Goal: Check status: Check status

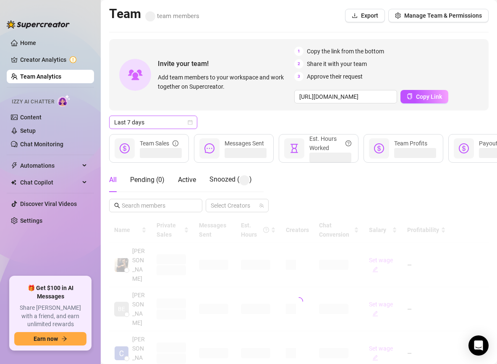
click at [153, 128] on span "Last 7 days" at bounding box center [153, 122] width 78 height 13
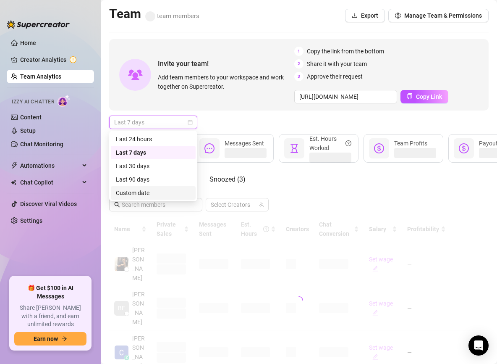
click at [148, 196] on div "Custom date" at bounding box center [153, 192] width 75 height 9
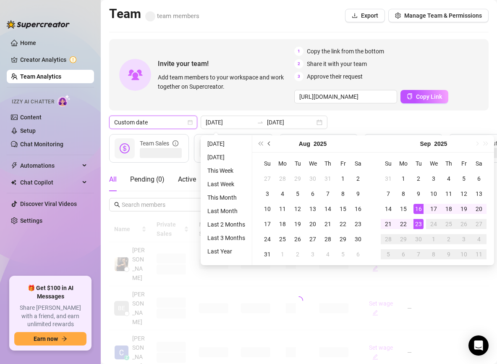
click at [268, 142] on span "Previous month (PageUp)" at bounding box center [270, 143] width 4 height 4
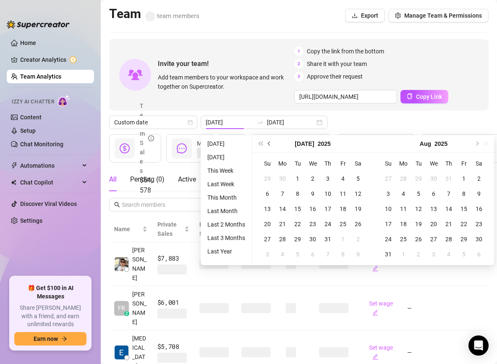
click at [271, 139] on button "Previous month (PageUp)" at bounding box center [269, 143] width 9 height 17
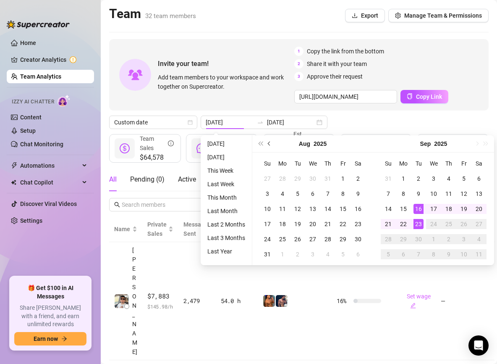
click at [265, 144] on button "Previous month (PageUp)" at bounding box center [269, 143] width 9 height 17
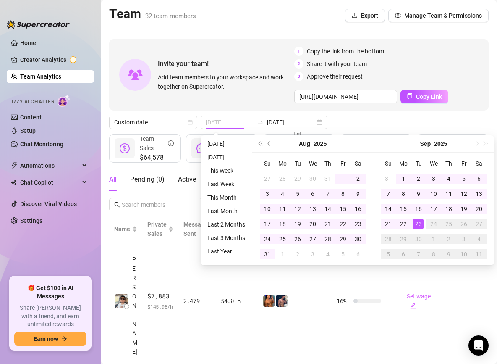
click at [271, 142] on button "Previous month (PageUp)" at bounding box center [269, 143] width 9 height 17
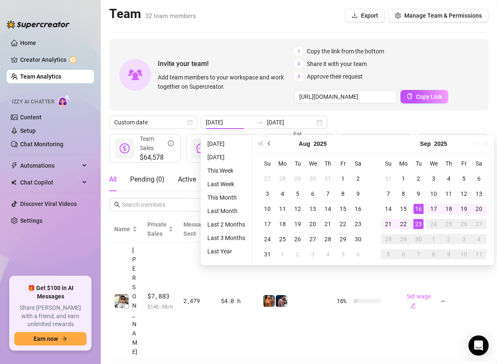
click at [269, 143] on span "Previous month (PageUp)" at bounding box center [270, 143] width 4 height 4
click at [271, 144] on button "Previous month (PageUp)" at bounding box center [269, 143] width 9 height 17
click at [270, 142] on span "Previous month (PageUp)" at bounding box center [270, 143] width 4 height 4
click at [266, 142] on button "Previous month (PageUp)" at bounding box center [269, 143] width 9 height 17
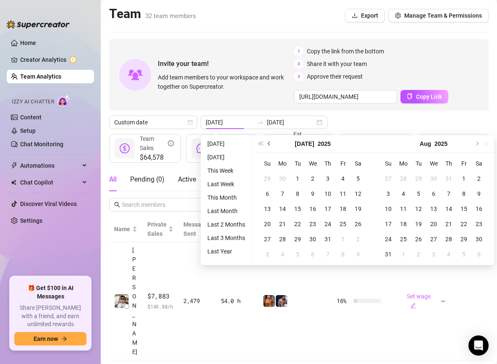
click at [266, 142] on button "Previous month (PageUp)" at bounding box center [269, 143] width 9 height 17
drag, startPoint x: 266, startPoint y: 142, endPoint x: 271, endPoint y: 142, distance: 5.0
click at [315, 158] on div "[DATE] Su Mo Tu We Th Fr Sa 1 2 3 4 5 6 7 8 9 10 11 12 13 14 15 16 17 18 19 20 …" at bounding box center [312, 200] width 121 height 130
click at [271, 142] on button "Previous month (PageUp)" at bounding box center [269, 143] width 9 height 17
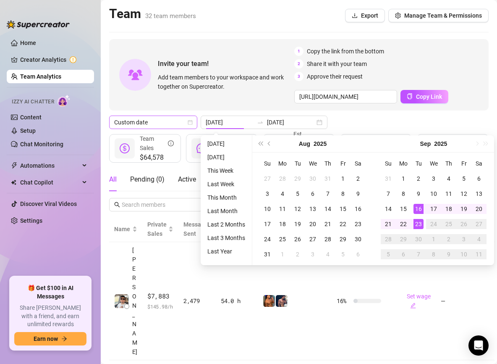
type input "[DATE]"
drag, startPoint x: 34, startPoint y: 37, endPoint x: 37, endPoint y: 41, distance: 5.5
click at [34, 39] on link "Home" at bounding box center [28, 42] width 16 height 7
click at [36, 41] on link "Home" at bounding box center [28, 42] width 16 height 7
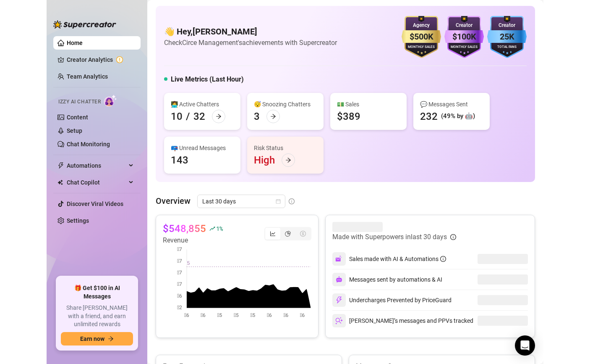
scroll to position [36, 0]
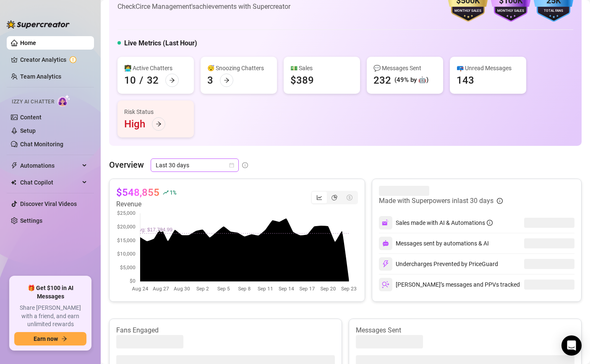
click at [202, 161] on span "Last 30 days" at bounding box center [195, 165] width 78 height 13
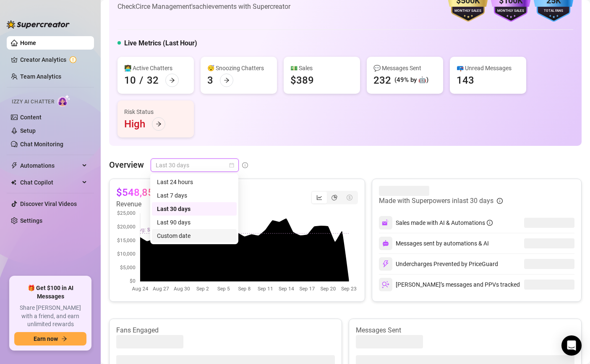
click at [201, 234] on div "Custom date" at bounding box center [194, 235] width 75 height 9
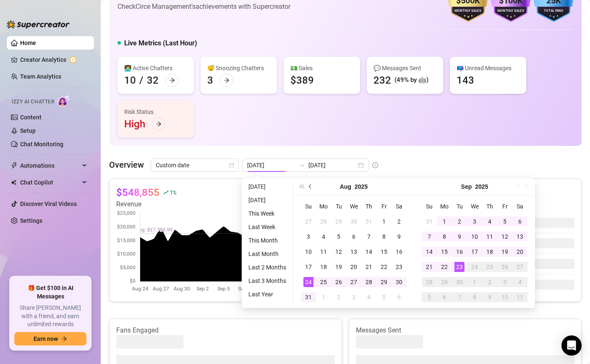
click at [312, 185] on button "Previous month (PageUp)" at bounding box center [310, 186] width 9 height 17
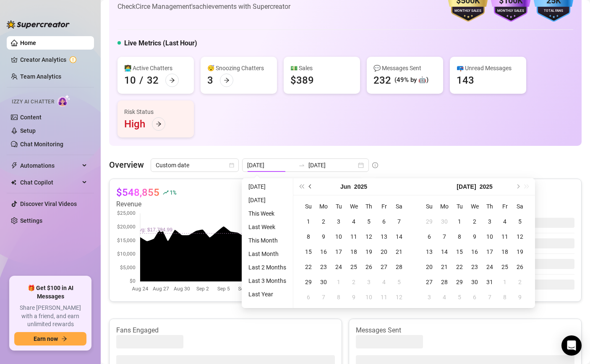
click at [312, 185] on button "Previous month (PageUp)" at bounding box center [310, 186] width 9 height 17
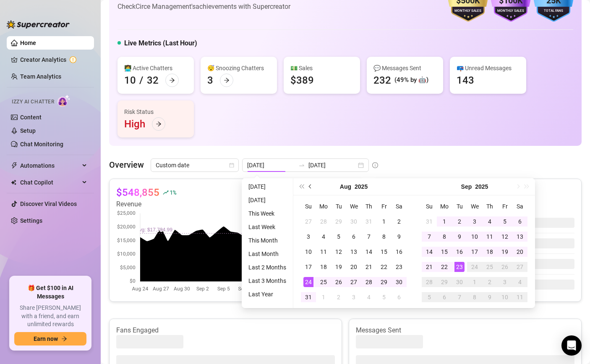
click at [310, 185] on span "Previous month (PageUp)" at bounding box center [311, 186] width 4 height 4
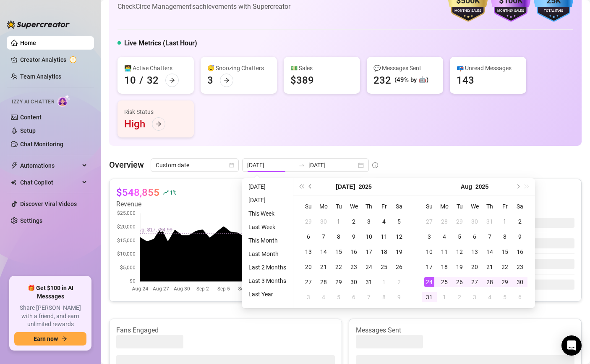
click at [310, 185] on span "Previous month (PageUp)" at bounding box center [311, 186] width 4 height 4
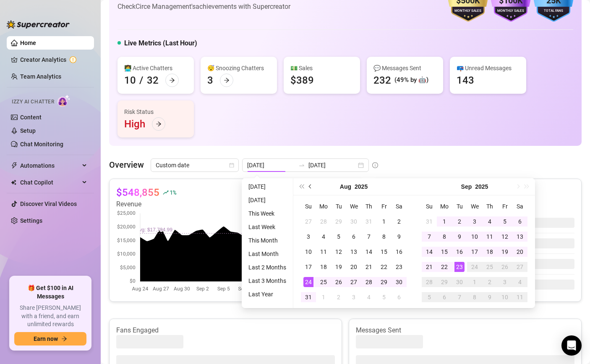
click at [311, 187] on button "Previous month (PageUp)" at bounding box center [310, 186] width 9 height 17
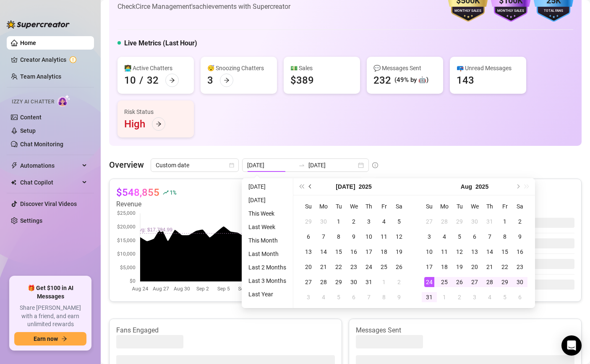
click at [311, 187] on button "Previous month (PageUp)" at bounding box center [310, 186] width 9 height 17
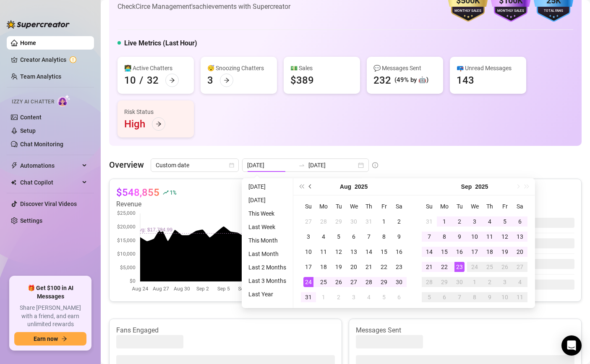
click at [311, 187] on button "Previous month (PageUp)" at bounding box center [310, 186] width 9 height 17
click at [311, 184] on button "Previous month (PageUp)" at bounding box center [310, 186] width 9 height 17
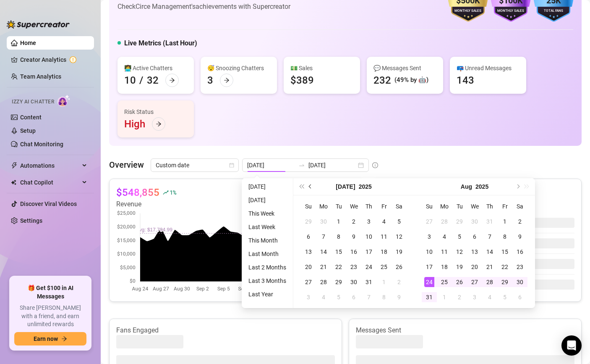
click at [311, 184] on button "Previous month (PageUp)" at bounding box center [310, 186] width 9 height 17
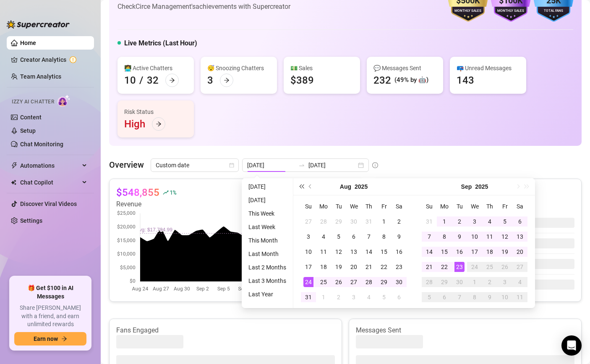
click at [302, 185] on span "Last year (Control + left)" at bounding box center [301, 186] width 4 height 4
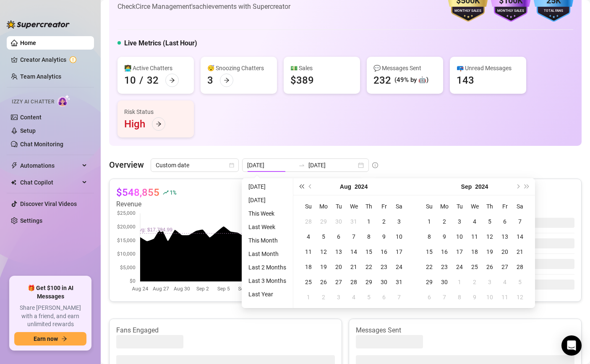
click at [302, 185] on span "Last year (Control + left)" at bounding box center [301, 186] width 4 height 4
click at [497, 184] on button "Next year (Control + right)" at bounding box center [527, 186] width 9 height 17
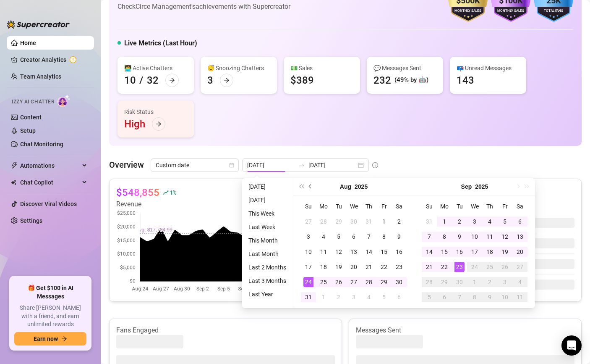
click at [310, 187] on span "Previous month (PageUp)" at bounding box center [311, 186] width 4 height 4
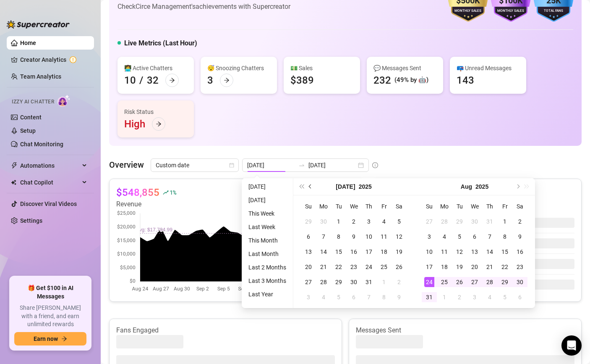
click at [310, 187] on span "Previous month (PageUp)" at bounding box center [311, 186] width 4 height 4
click at [311, 188] on span "Previous month (PageUp)" at bounding box center [311, 186] width 4 height 4
type input "[DATE]"
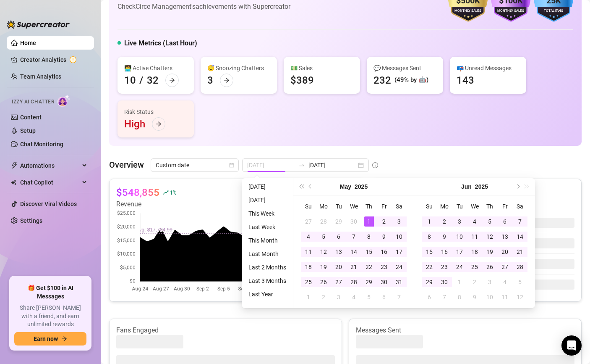
click at [369, 218] on div "1" at bounding box center [369, 221] width 10 height 10
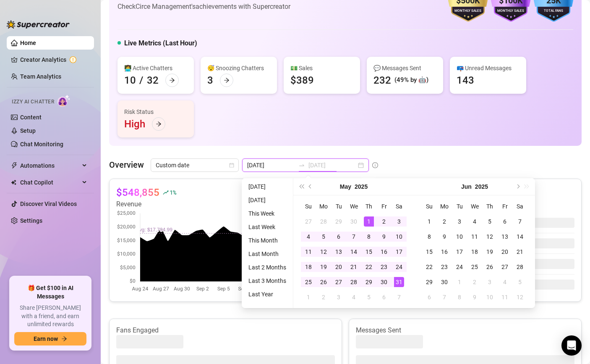
type input "[DATE]"
click at [400, 285] on div "31" at bounding box center [399, 282] width 10 height 10
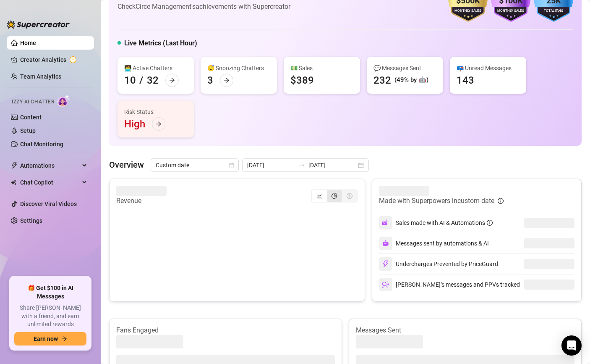
click at [336, 191] on div "segmented control" at bounding box center [334, 196] width 15 height 12
click at [329, 191] on input "segmented control" at bounding box center [329, 191] width 0 height 0
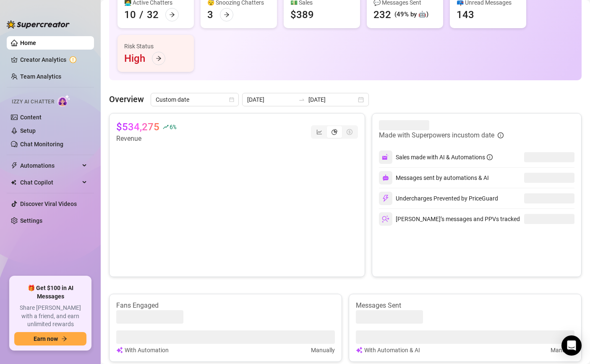
scroll to position [65, 0]
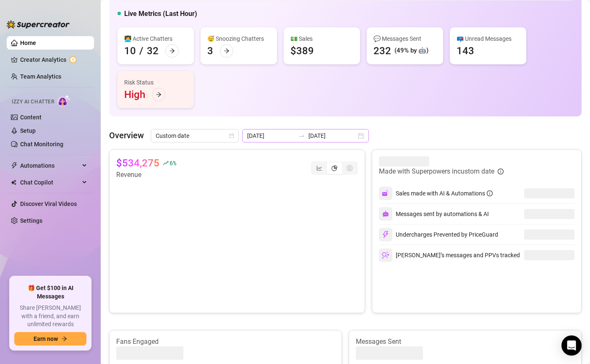
click at [316, 130] on div "[DATE] [DATE]" at bounding box center [305, 135] width 127 height 13
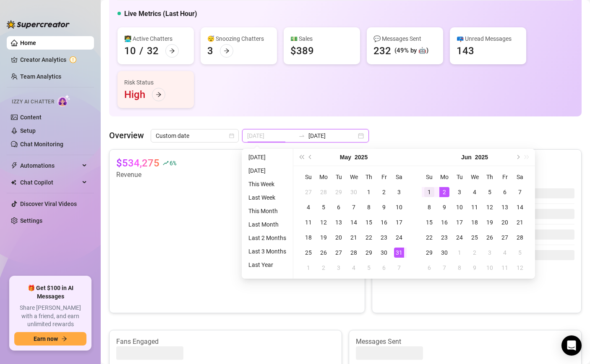
type input "[DATE]"
click at [432, 189] on div "1" at bounding box center [429, 192] width 10 height 10
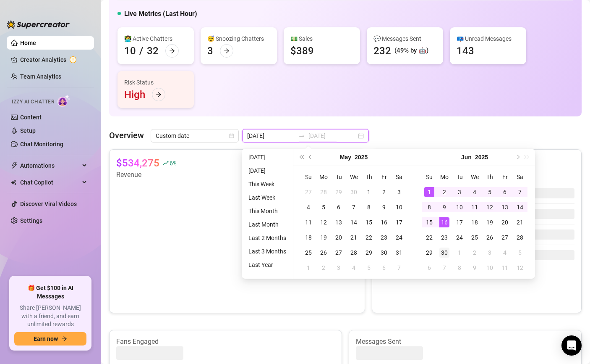
type input "[DATE]"
click at [445, 257] on td "30" at bounding box center [444, 252] width 15 height 15
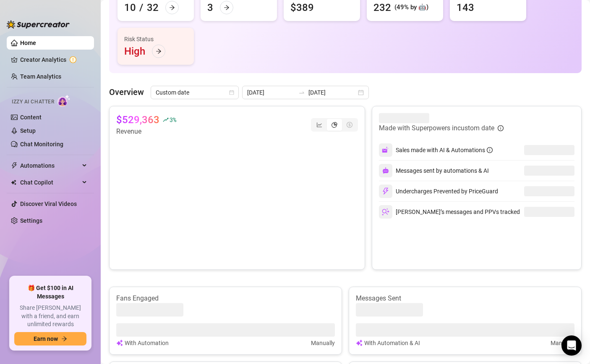
scroll to position [87, 0]
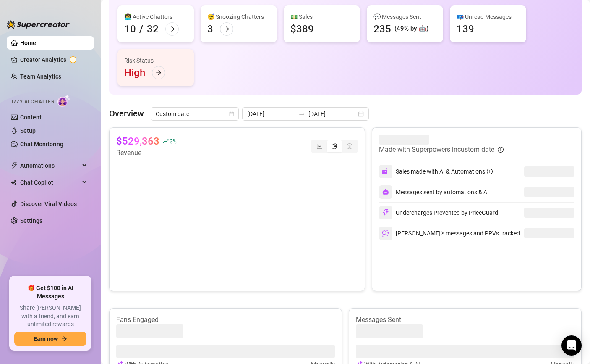
click at [289, 123] on div "Overview Custom date [DATE] [DATE] $529,363 3 % Revenue Made with Superpowers i…" at bounding box center [345, 320] width 473 height 426
click at [289, 117] on div "[DATE] [DATE]" at bounding box center [305, 113] width 127 height 13
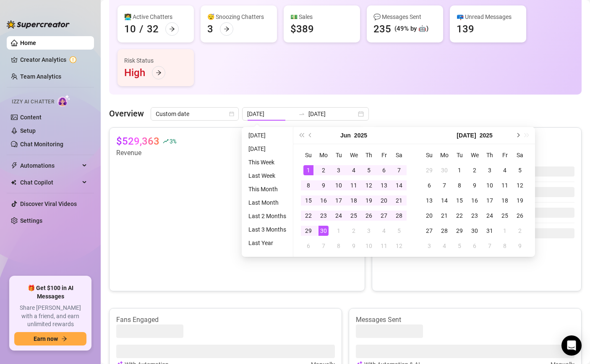
click at [497, 133] on button "Next month (PageDown)" at bounding box center [517, 135] width 9 height 17
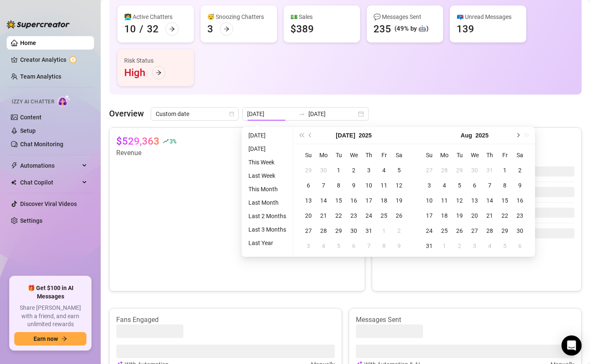
click at [497, 133] on button "Next month (PageDown)" at bounding box center [517, 135] width 9 height 17
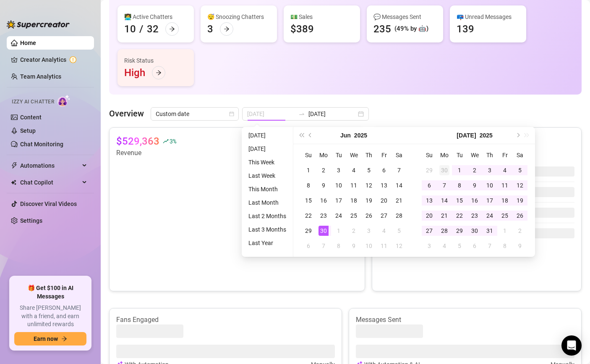
click at [442, 171] on div "30" at bounding box center [445, 170] width 10 height 10
type input "[DATE]"
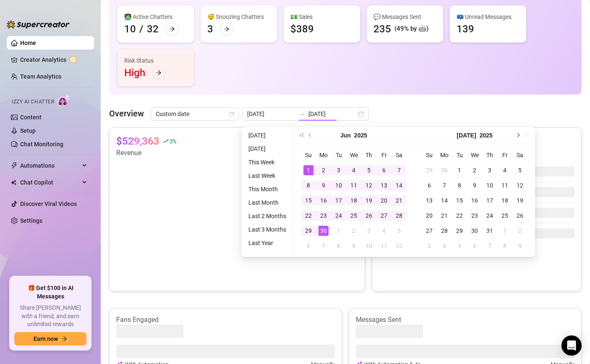
click at [497, 131] on button "Next month (PageDown)" at bounding box center [517, 135] width 9 height 17
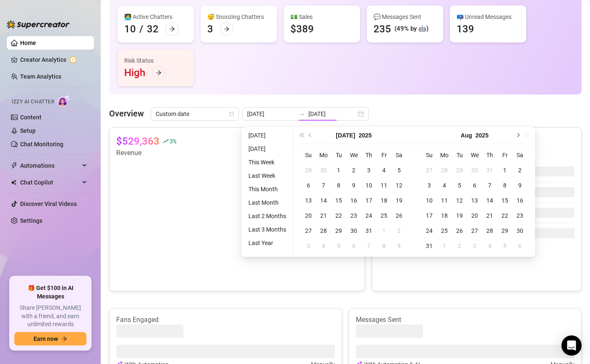
click at [497, 131] on button "Next month (PageDown)" at bounding box center [517, 135] width 9 height 17
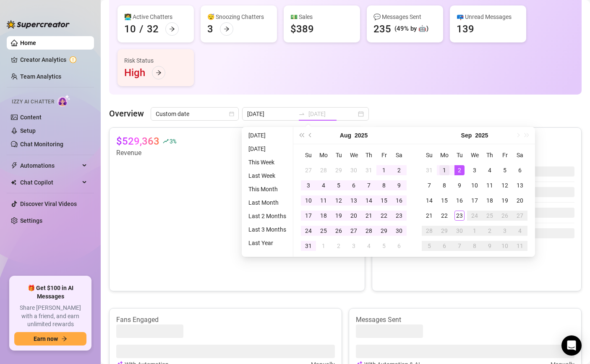
type input "[DATE]"
click at [441, 169] on div "1" at bounding box center [445, 170] width 10 height 10
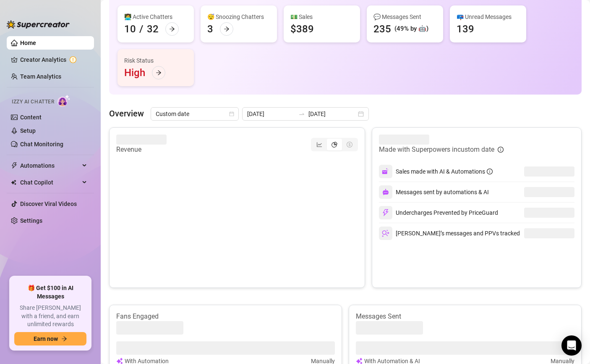
click at [463, 217] on div "Undercharges Prevented by PriceGuard" at bounding box center [438, 212] width 119 height 13
click at [298, 115] on icon "swap-right" at bounding box center [301, 113] width 7 height 7
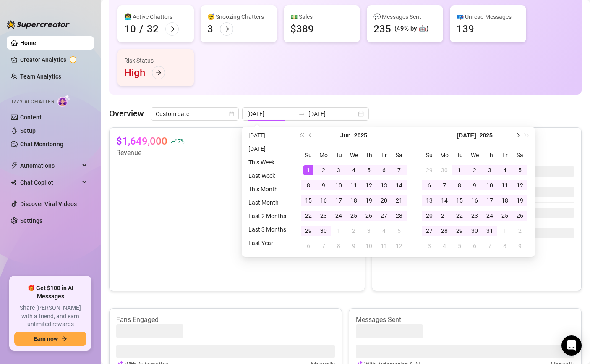
click at [497, 134] on span "Next month (PageDown)" at bounding box center [518, 135] width 4 height 4
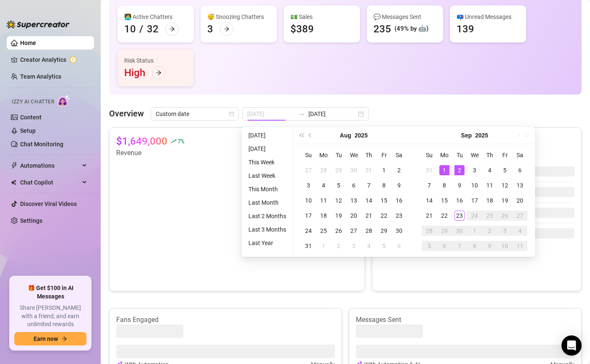
type input "[DATE]"
click at [444, 168] on div "1" at bounding box center [445, 170] width 10 height 10
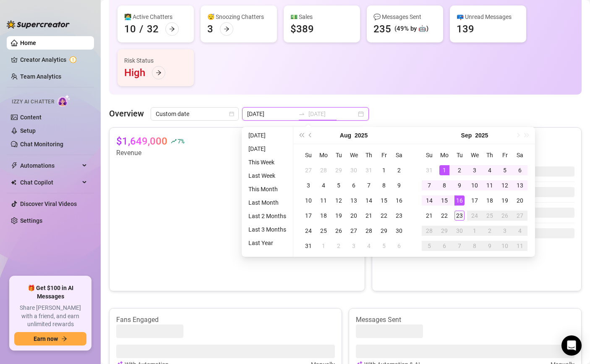
type input "[DATE]"
click at [458, 213] on div "23" at bounding box center [460, 215] width 10 height 10
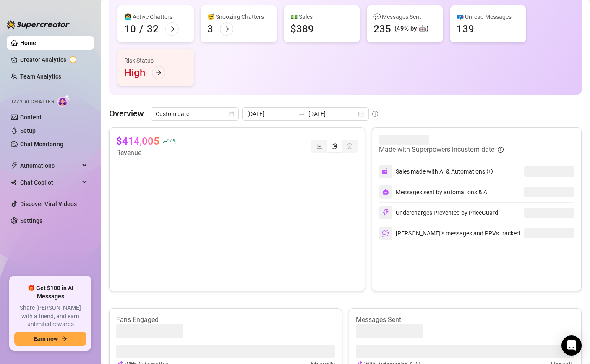
click at [334, 149] on div "segmented control" at bounding box center [334, 146] width 15 height 12
click at [329, 141] on input "segmented control" at bounding box center [329, 141] width 0 height 0
click at [320, 143] on icon "line-chart" at bounding box center [320, 146] width 6 height 6
click at [314, 141] on input "segmented control" at bounding box center [314, 141] width 0 height 0
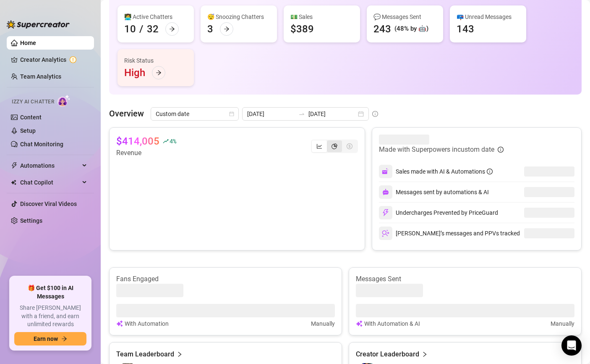
click at [337, 149] on icon "pie-chart" at bounding box center [335, 146] width 6 height 6
click at [329, 141] on input "segmented control" at bounding box center [329, 141] width 0 height 0
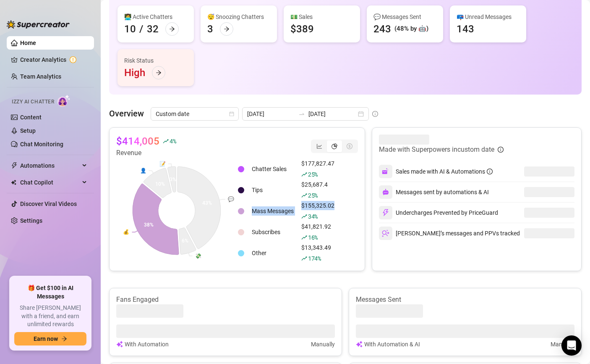
drag, startPoint x: 339, startPoint y: 207, endPoint x: 296, endPoint y: 206, distance: 43.7
click at [296, 206] on div "Chatter Sales $177,827.47 25 % Tips $25,687.4 25 % Mass Messages $155,325.02 34…" at bounding box center [297, 211] width 121 height 106
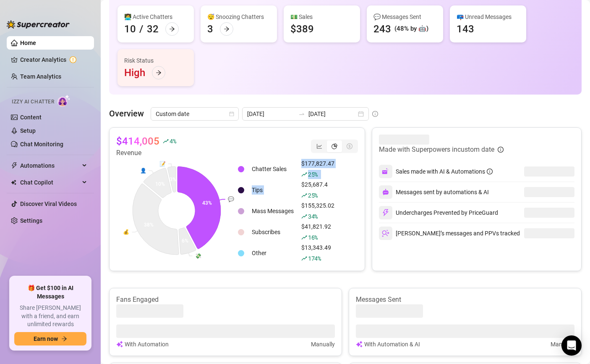
drag, startPoint x: 331, startPoint y: 179, endPoint x: 301, endPoint y: 160, distance: 35.2
click at [301, 160] on table "Chatter Sales $177,827.47 25 % Tips $25,687.4 25 % Mass Messages $155,325.02 34…" at bounding box center [288, 211] width 102 height 106
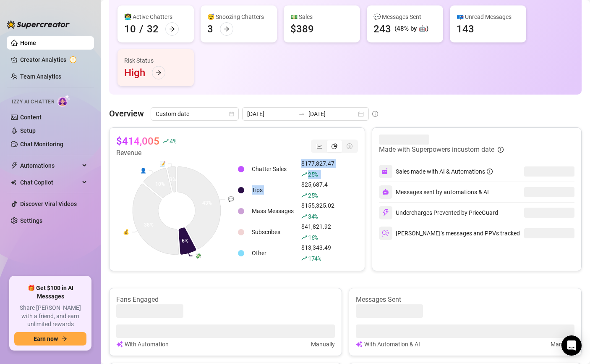
drag, startPoint x: 299, startPoint y: 186, endPoint x: 309, endPoint y: 212, distance: 27.6
drag, startPoint x: 313, startPoint y: 258, endPoint x: 228, endPoint y: 249, distance: 85.3
click at [229, 250] on div "💬 💸 💰 👤 📝 43% 6% 38% 10% 3% Chatter Sales $177,827.47 25 % Tips $25,687.4 25 % …" at bounding box center [237, 211] width 242 height 106
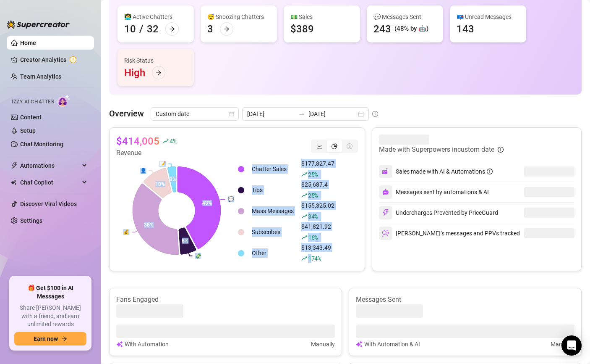
click at [276, 270] on div "$414,005 4 % Revenue 💬 💸 💰 👤 📝 43% 6% 38% 10% 3% Chatter Sales $177,827.47 25 %…" at bounding box center [237, 199] width 256 height 144
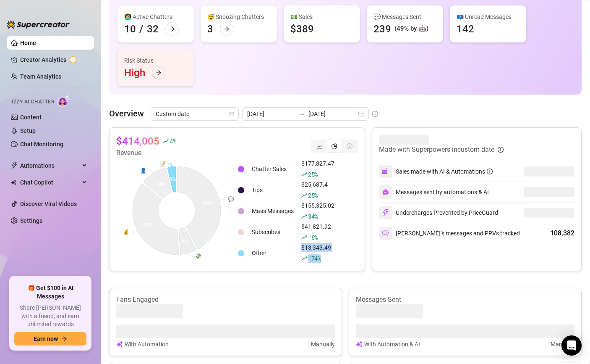
drag, startPoint x: 341, startPoint y: 267, endPoint x: 259, endPoint y: 255, distance: 82.3
click at [259, 255] on div "$414,005 4 % Revenue 💬 💸 💰 👤 📝 43% 6% 38% 10% 3% Chatter Sales $177,827.47 25 %…" at bounding box center [237, 199] width 256 height 144
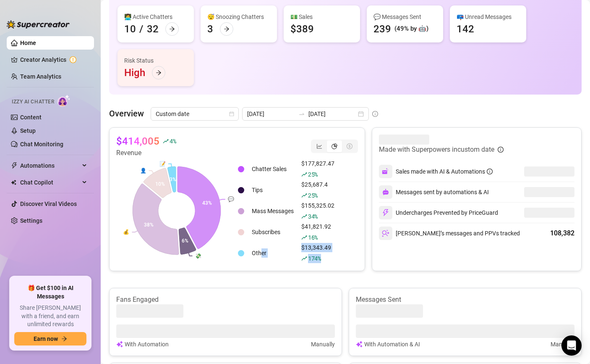
click at [261, 267] on div "$414,005 4 % Revenue 💬 💸 💰 👤 📝 43% 6% 38% 10% 3% Chatter Sales $177,827.47 25 %…" at bounding box center [237, 199] width 256 height 144
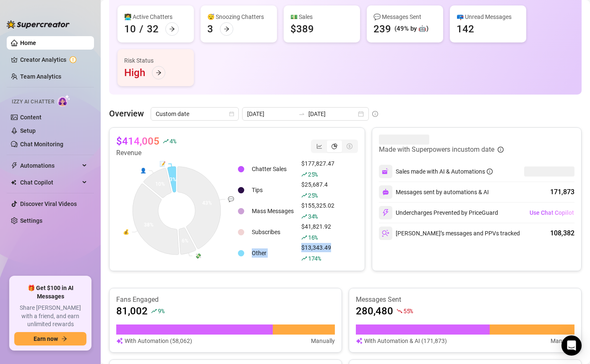
drag, startPoint x: 338, startPoint y: 250, endPoint x: 236, endPoint y: 256, distance: 101.7
click at [237, 256] on table "Chatter Sales $177,827.47 25 % Tips $25,687.4 25 % Mass Messages $155,325.02 34…" at bounding box center [288, 211] width 102 height 106
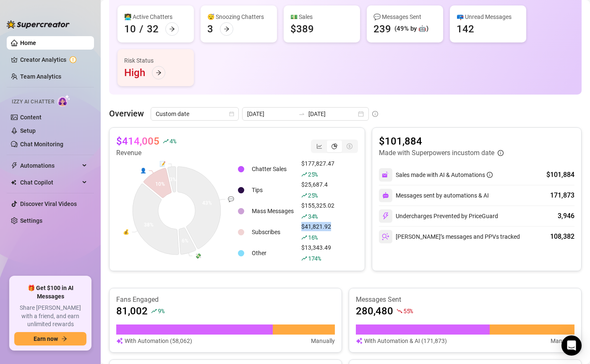
drag, startPoint x: 337, startPoint y: 228, endPoint x: 302, endPoint y: 227, distance: 34.9
click at [302, 227] on td "$41,821.92 16 %" at bounding box center [318, 232] width 40 height 20
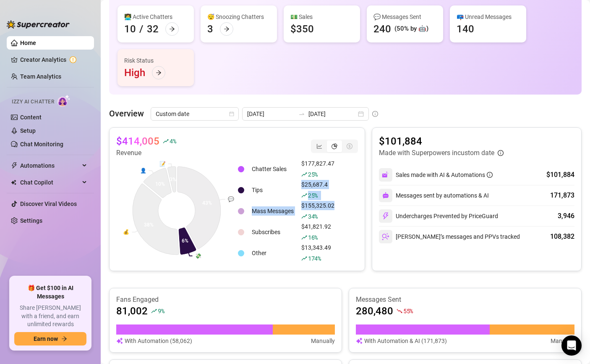
drag, startPoint x: 341, startPoint y: 204, endPoint x: 276, endPoint y: 194, distance: 66.1
click at [276, 194] on div "Chatter Sales $177,827.47 25 % Tips $25,687.4 25 % Mass Messages $155,325.02 34…" at bounding box center [297, 211] width 121 height 106
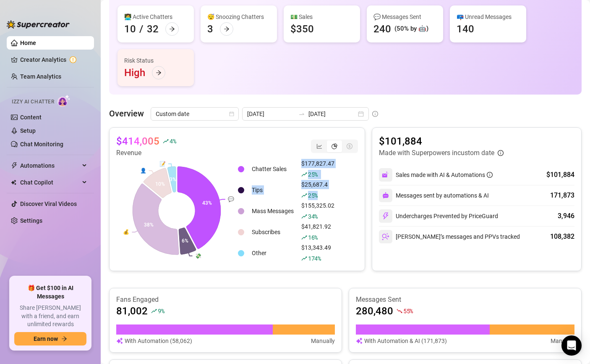
drag, startPoint x: 326, startPoint y: 199, endPoint x: 300, endPoint y: 167, distance: 42.1
click at [300, 167] on tbody "Chatter Sales $177,827.47 25 % Tips $25,687.4 25 % Mass Messages $155,325.02 34…" at bounding box center [288, 211] width 100 height 104
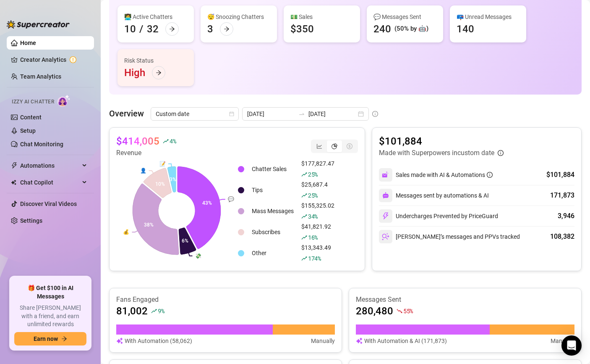
click at [289, 152] on div "$414,005 4 % Revenue" at bounding box center [237, 146] width 242 height 24
